Goal: Task Accomplishment & Management: Use online tool/utility

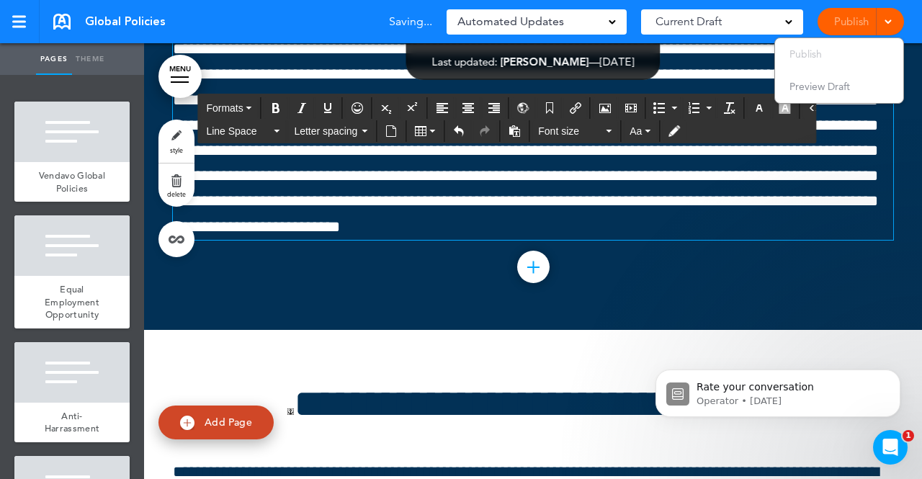
scroll to position [22910, 0]
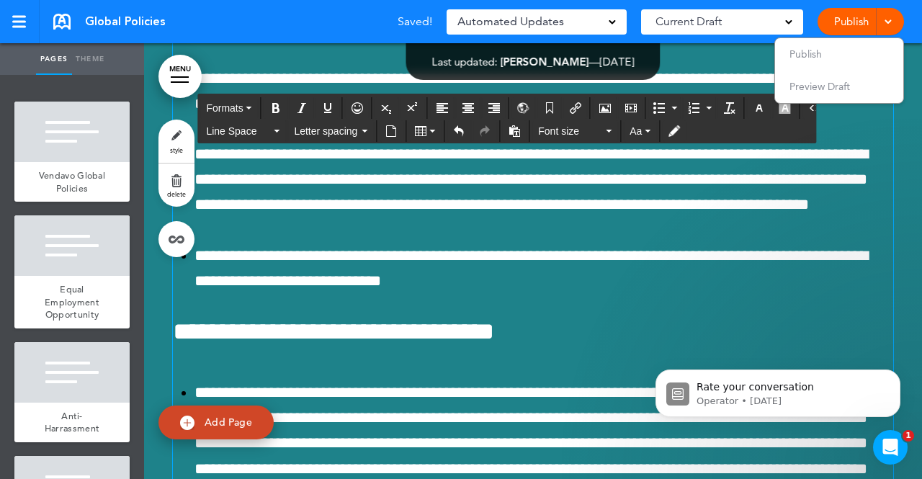
drag, startPoint x: 307, startPoint y: 256, endPoint x: 431, endPoint y: 274, distance: 125.2
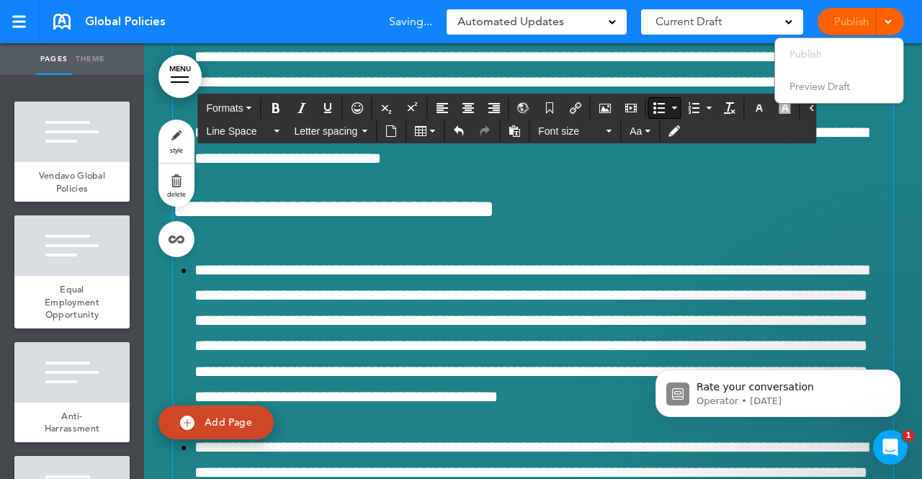
scroll to position [24159, 0]
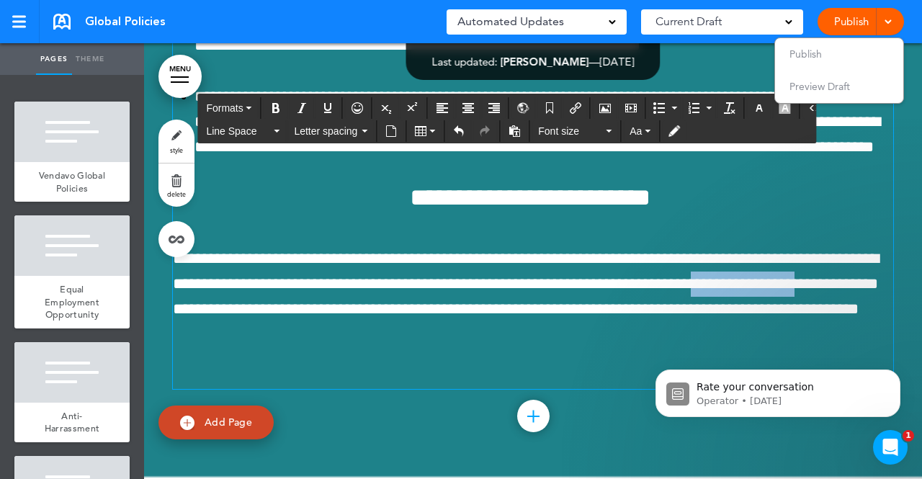
drag, startPoint x: 287, startPoint y: 290, endPoint x: 166, endPoint y: 284, distance: 121.9
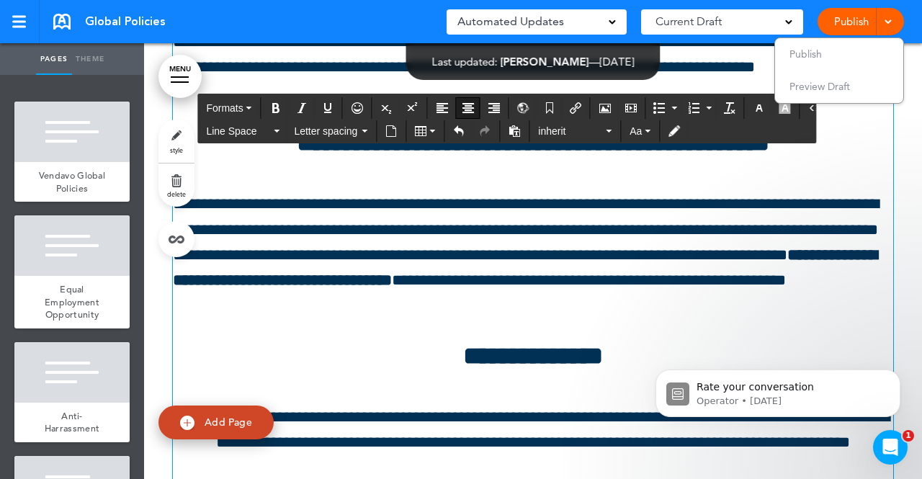
scroll to position [7054, 0]
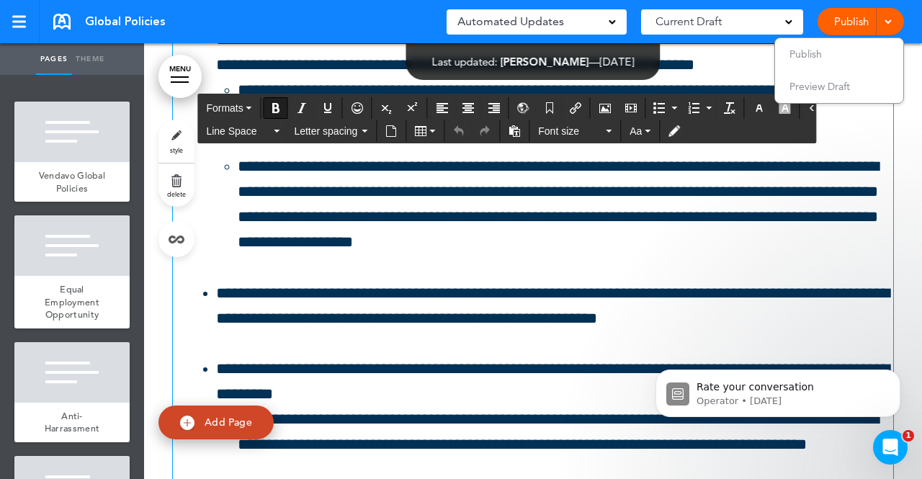
scroll to position [10007, 0]
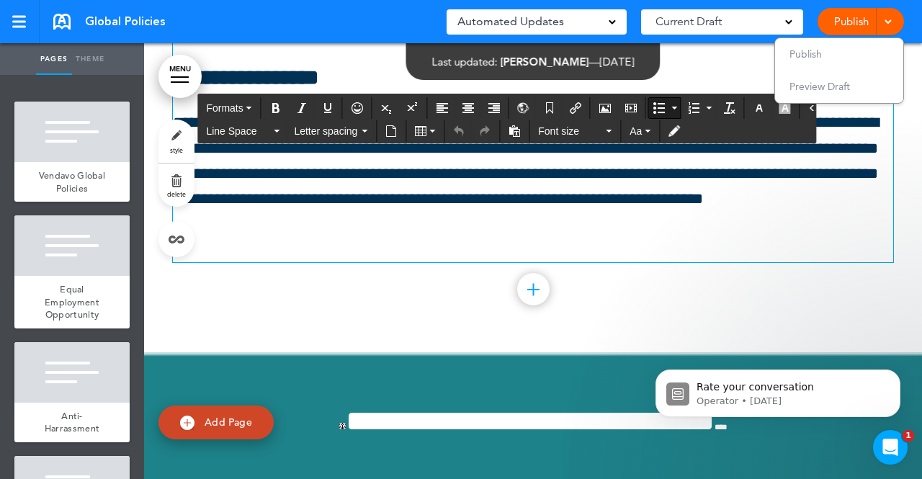
scroll to position [18794, 0]
